Goal: Task Accomplishment & Management: Manage account settings

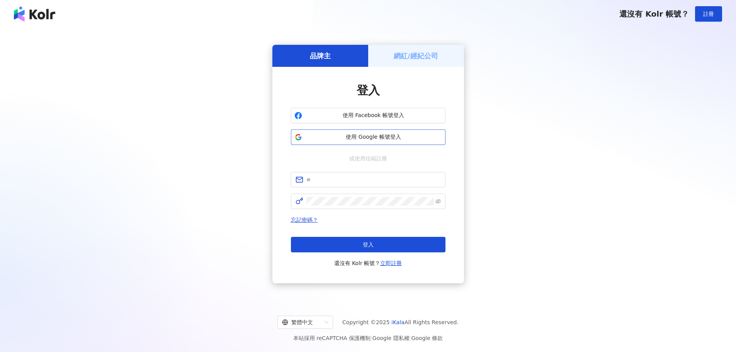
click at [366, 142] on button "使用 Google 帳號登入" at bounding box center [368, 136] width 154 height 15
click at [305, 113] on span "使用 Facebook 帳號登入" at bounding box center [373, 116] width 137 height 8
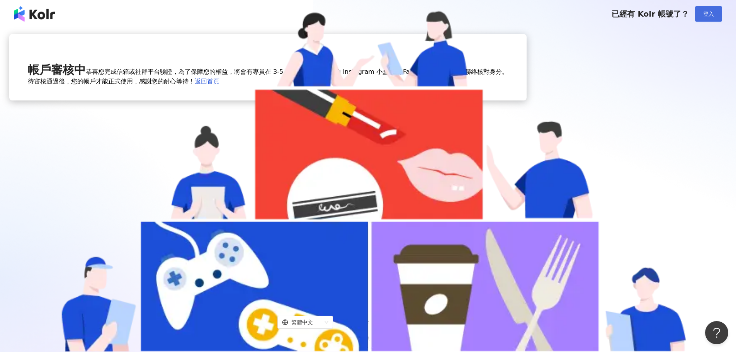
click at [700, 12] on button "登入" at bounding box center [708, 13] width 27 height 15
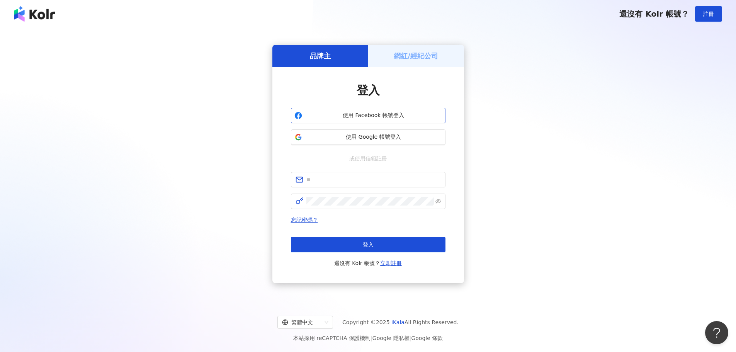
click at [365, 119] on span "使用 Facebook 帳號登入" at bounding box center [373, 116] width 137 height 8
